Goal: Find specific page/section: Find specific page/section

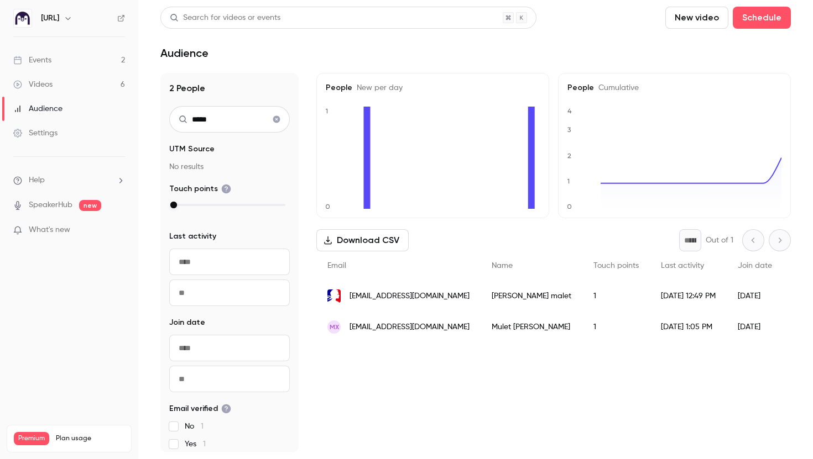
click at [274, 119] on icon "Clear search" at bounding box center [276, 119] width 7 height 7
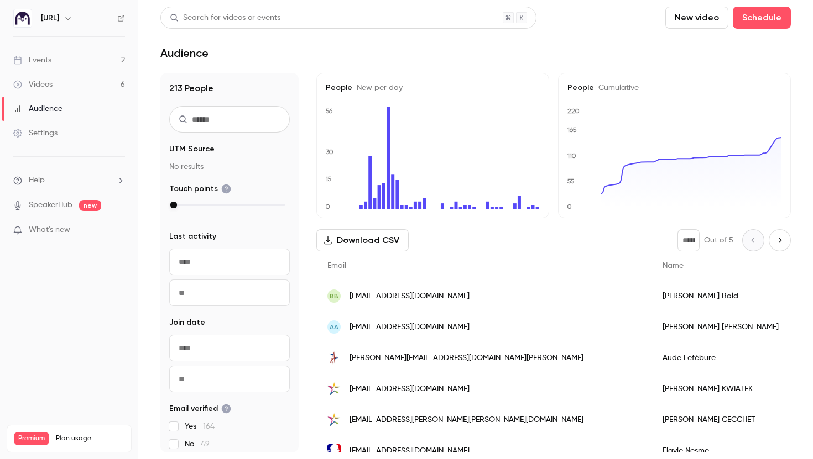
click at [64, 82] on link "Videos 6" at bounding box center [69, 84] width 138 height 24
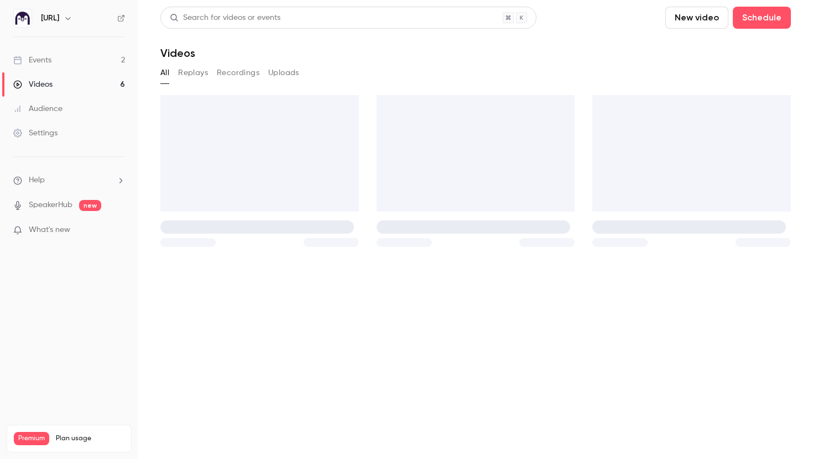
click at [60, 65] on link "Events 2" at bounding box center [69, 60] width 138 height 24
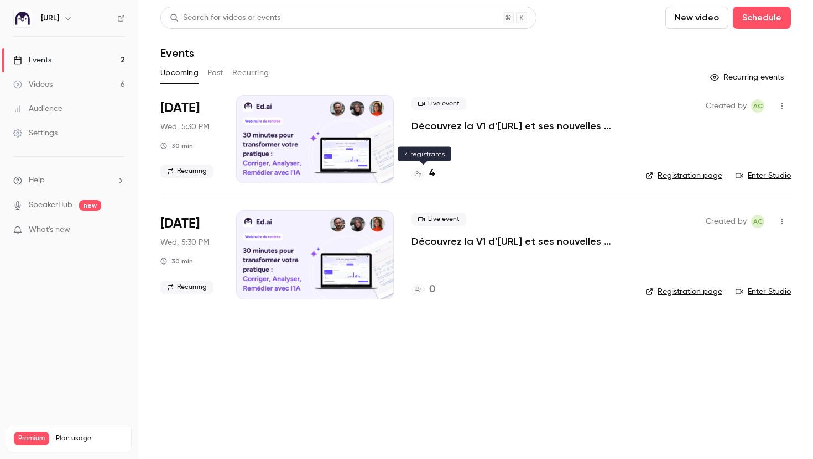
click at [431, 178] on h4 "4" at bounding box center [432, 173] width 6 height 15
